Goal: Transaction & Acquisition: Download file/media

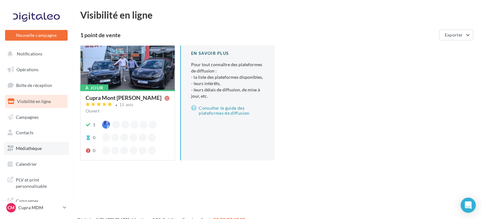
click at [25, 148] on span "Médiathèque" at bounding box center [29, 148] width 26 height 5
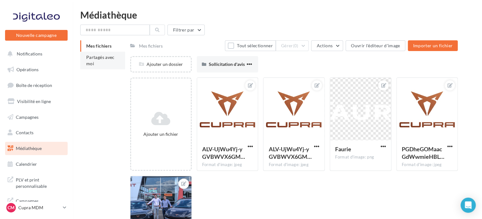
click at [88, 58] on span "Partagés avec moi" at bounding box center [100, 61] width 28 height 12
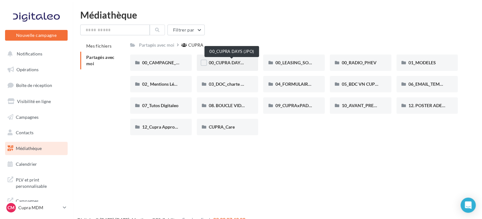
click at [215, 60] on span "00_CUPRA DAYS (JPO)" at bounding box center [232, 62] width 46 height 5
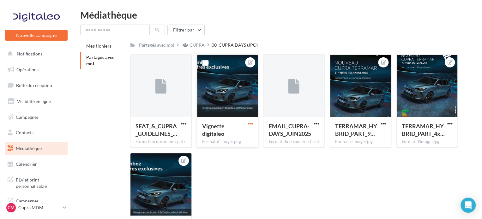
click at [249, 122] on span "button" at bounding box center [249, 123] width 5 height 5
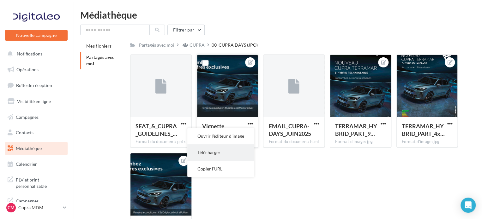
click at [231, 155] on button "Télécharger" at bounding box center [220, 153] width 67 height 16
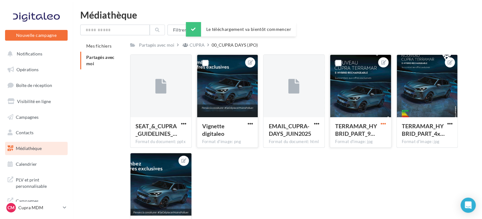
click at [385, 125] on span "button" at bounding box center [382, 123] width 5 height 5
drag, startPoint x: 358, startPoint y: 152, endPoint x: 379, endPoint y: 150, distance: 21.2
click at [357, 152] on button "Télécharger" at bounding box center [353, 153] width 67 height 16
drag, startPoint x: 450, startPoint y: 125, endPoint x: 447, endPoint y: 127, distance: 3.9
click at [450, 125] on span "button" at bounding box center [449, 123] width 5 height 5
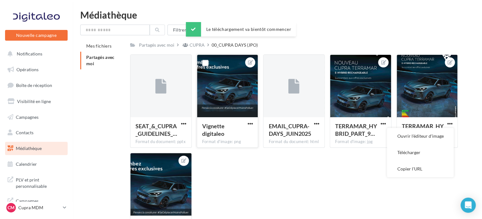
drag, startPoint x: 412, startPoint y: 154, endPoint x: 373, endPoint y: 163, distance: 40.8
click at [412, 155] on button "Télécharger" at bounding box center [420, 153] width 67 height 16
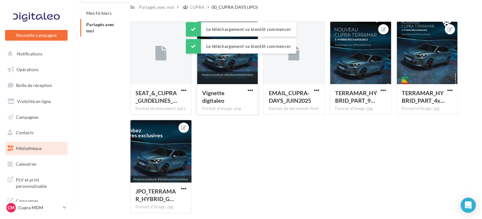
scroll to position [59, 0]
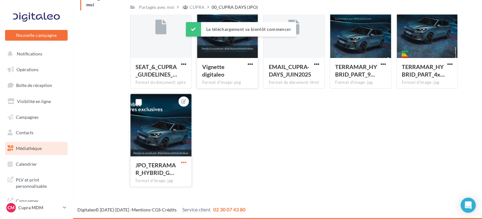
click at [183, 162] on span "button" at bounding box center [183, 162] width 5 height 5
click at [174, 194] on button "Télécharger" at bounding box center [154, 192] width 67 height 16
click at [19, 209] on p "Cupra MDM" at bounding box center [39, 208] width 42 height 6
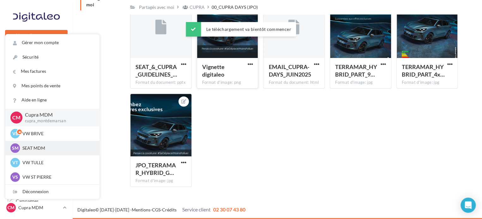
click at [36, 149] on p "SEAT MDM" at bounding box center [56, 148] width 69 height 6
